Goal: Task Accomplishment & Management: Manage account settings

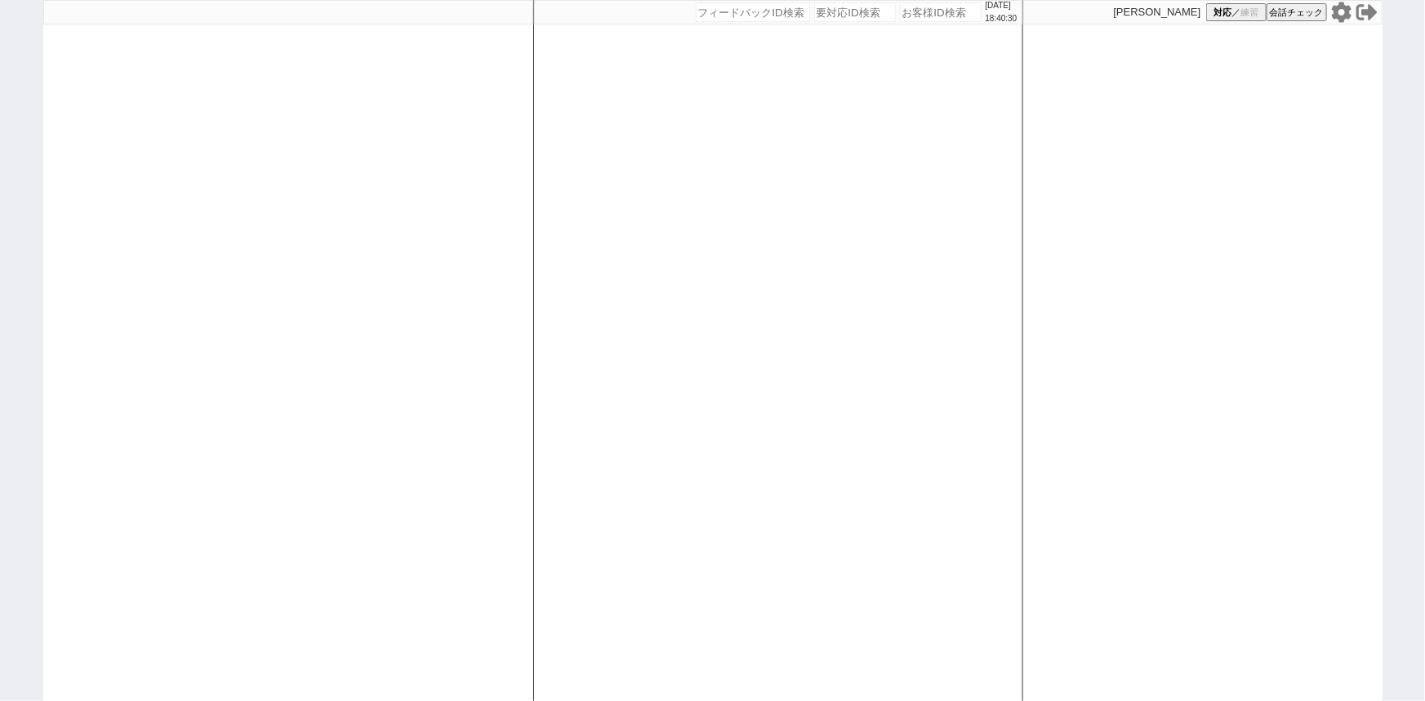
click at [900, 16] on input "number" at bounding box center [941, 12] width 82 height 20
type input "487821"
select select "[DATE]"
select select "10"
select select "32"
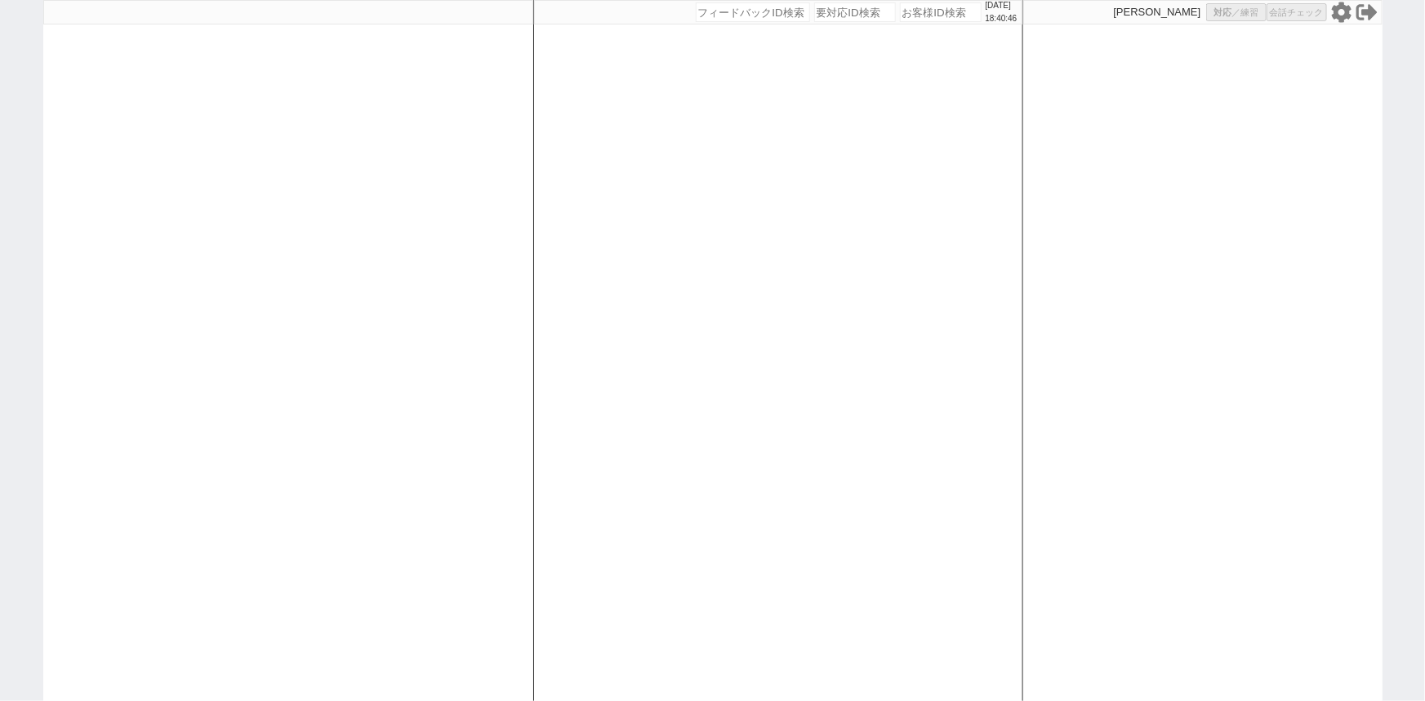
select select "0"
select select "23"
select select "752"
select select "100"
select select "3"
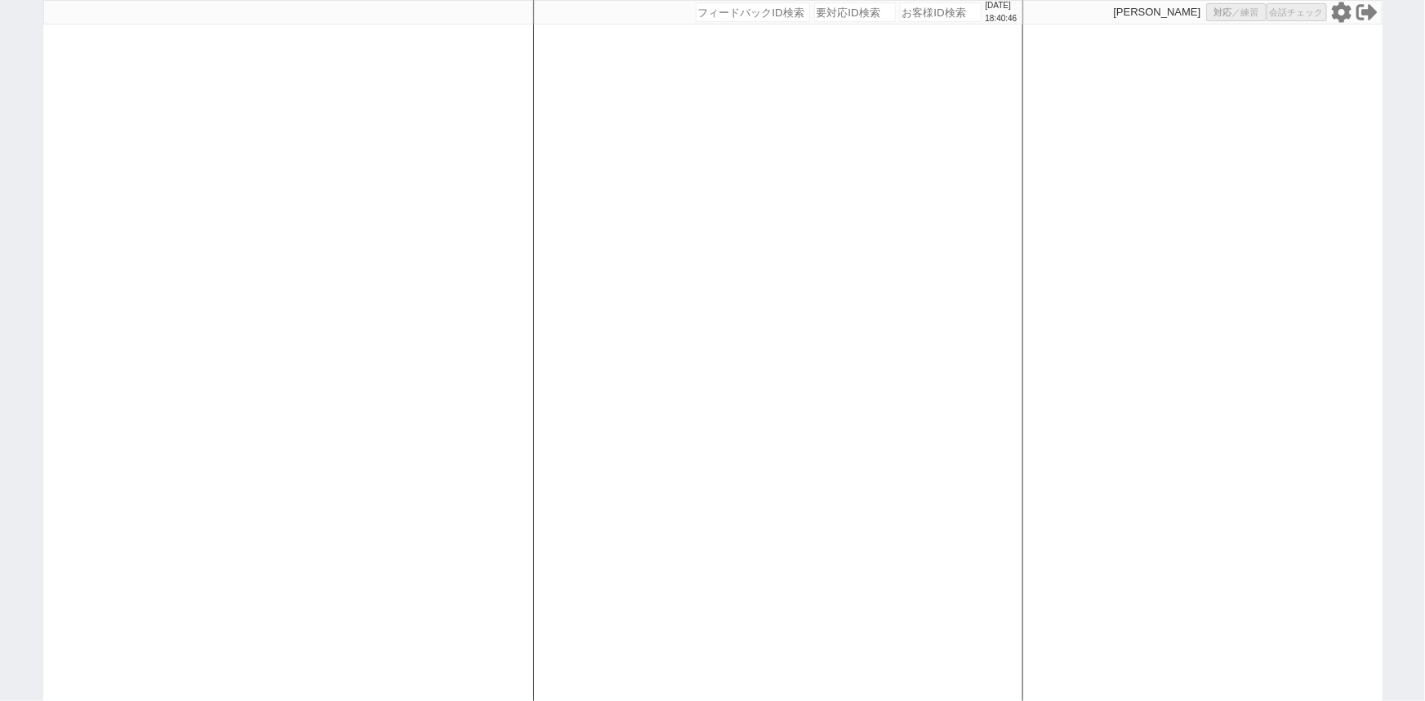
select select "3"
select select "2"
select select "2456"
select select "5"
select select
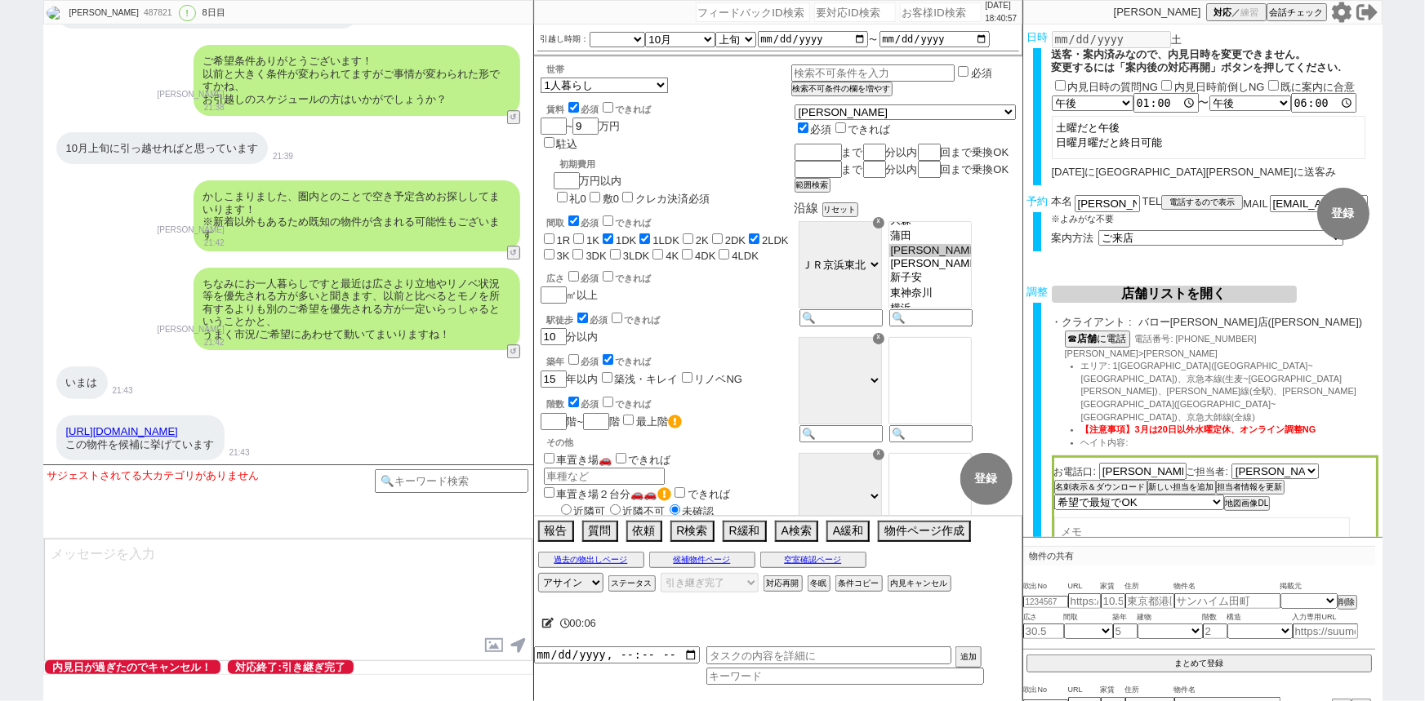
scroll to position [5445, 0]
click at [178, 426] on link "[URL][DOMAIN_NAME]" at bounding box center [122, 432] width 112 height 12
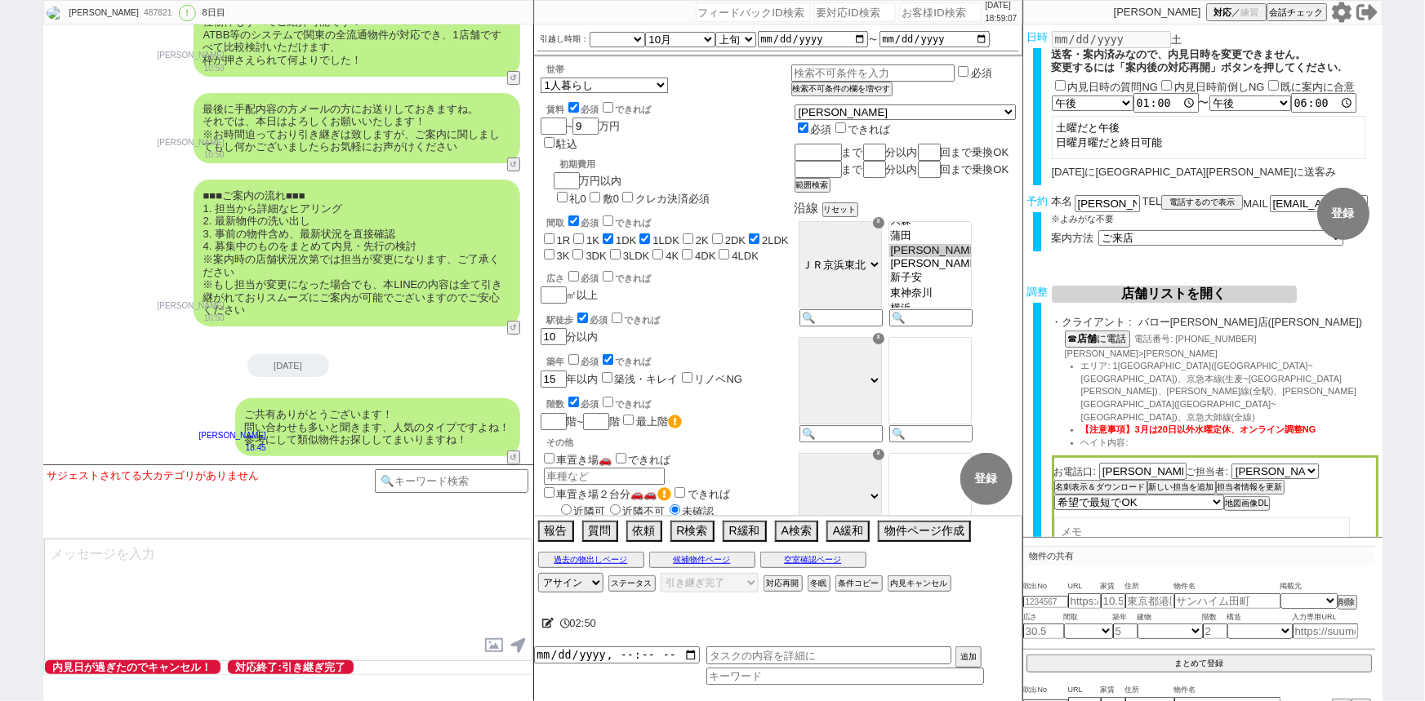
click at [1339, 10] on icon at bounding box center [1341, 12] width 21 height 21
